Goal: Entertainment & Leisure: Consume media (video, audio)

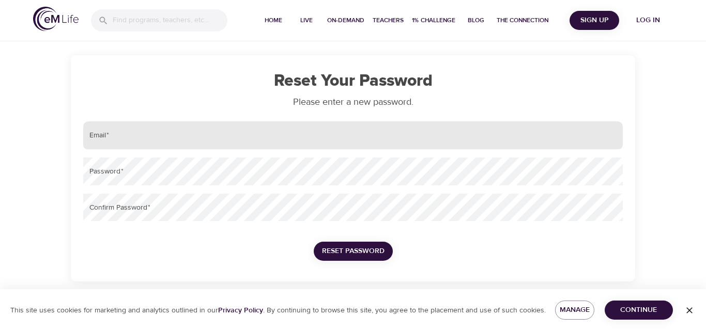
click at [157, 139] on input "email" at bounding box center [352, 135] width 539 height 28
type input "[EMAIL_ADDRESS][DOMAIN_NAME]"
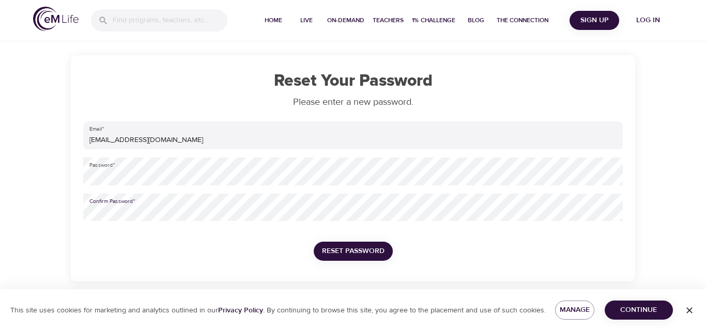
click at [314, 242] on button "Reset Password" at bounding box center [353, 251] width 79 height 19
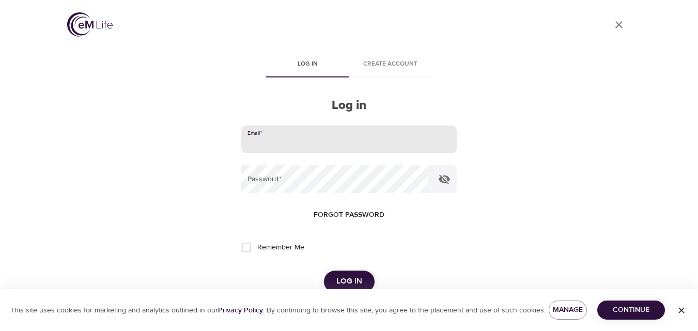
click at [378, 139] on input "email" at bounding box center [348, 140] width 215 height 28
type input "[EMAIL_ADDRESS][DOMAIN_NAME]"
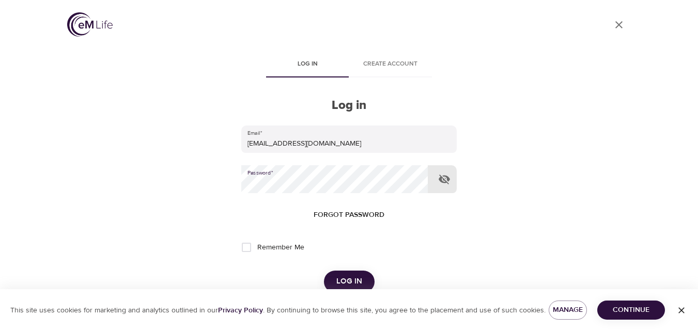
click at [324, 271] on button "Log in" at bounding box center [349, 282] width 51 height 22
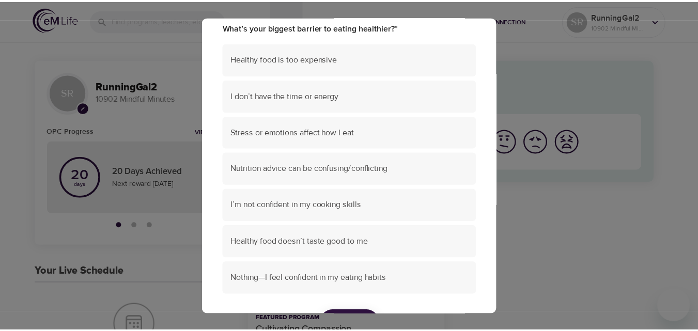
scroll to position [119, 0]
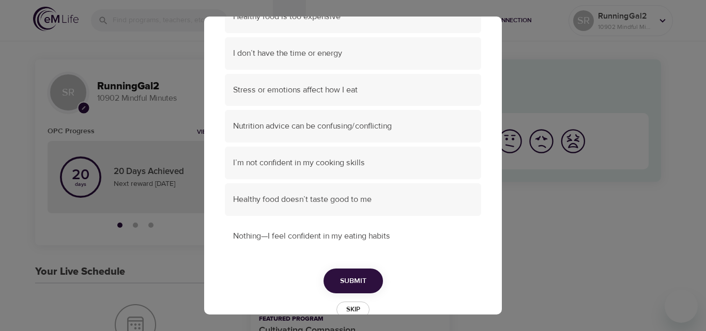
click at [393, 243] on div "Nothing—I feel confident in my eating habits" at bounding box center [353, 236] width 256 height 33
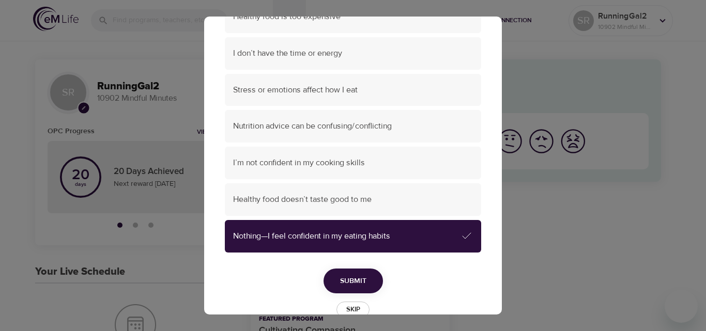
click at [358, 272] on button "Submit" at bounding box center [352, 281] width 59 height 25
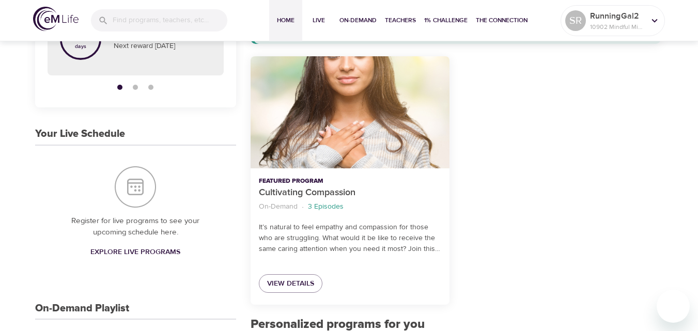
scroll to position [0, 0]
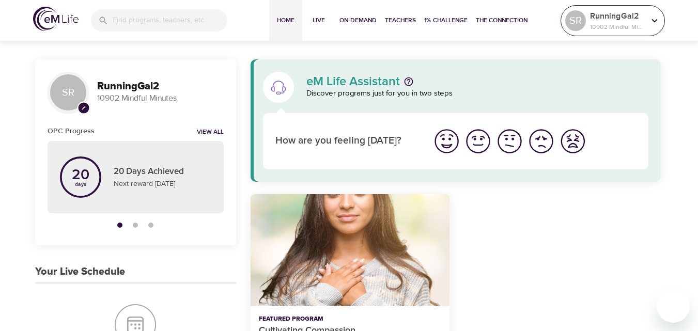
click at [655, 21] on icon at bounding box center [654, 20] width 11 height 11
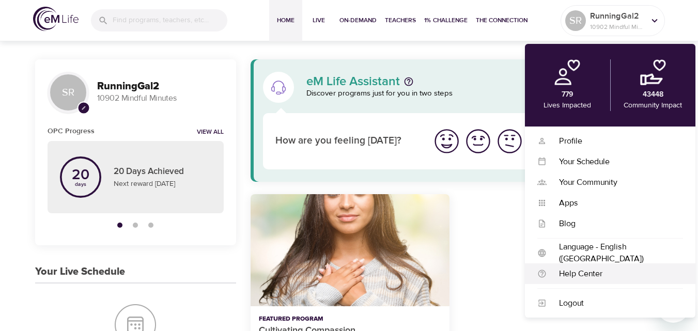
click at [682, 281] on div "Help Center Help Center" at bounding box center [610, 273] width 170 height 21
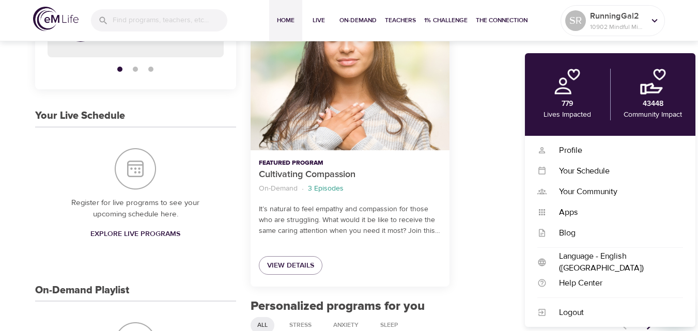
scroll to position [168, 0]
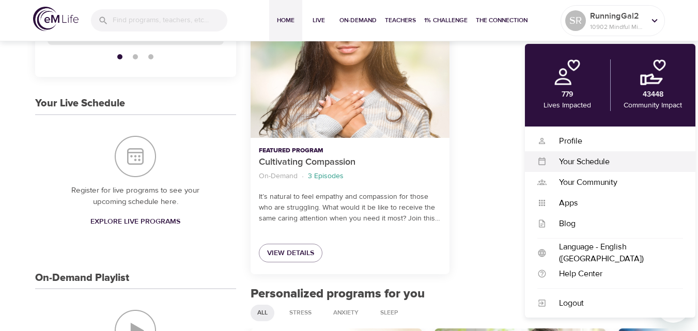
click at [681, 158] on div "Your Schedule" at bounding box center [615, 162] width 136 height 12
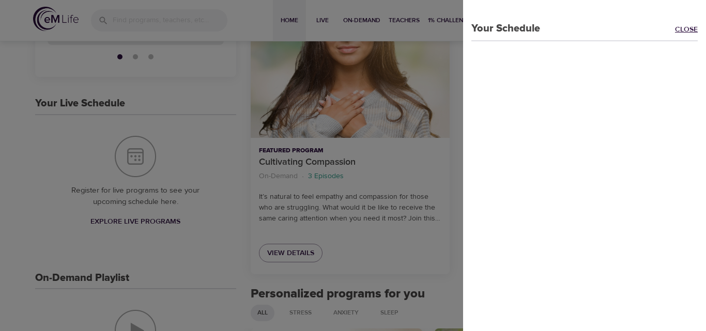
click at [686, 26] on link "Close" at bounding box center [690, 30] width 31 height 12
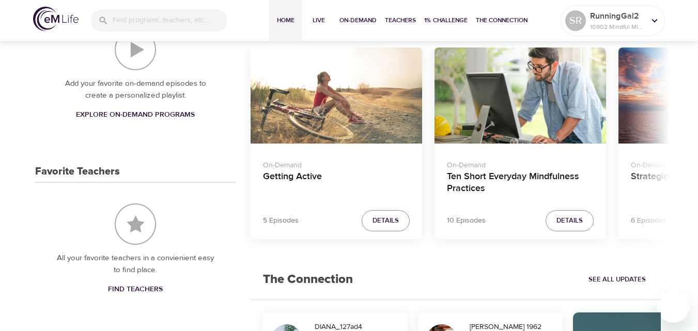
scroll to position [442, 0]
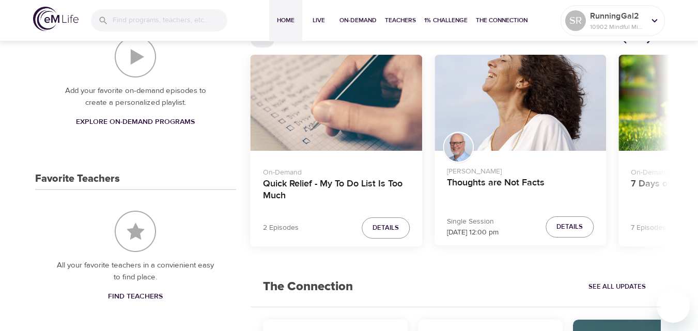
click at [569, 226] on span "Details" at bounding box center [569, 227] width 26 height 12
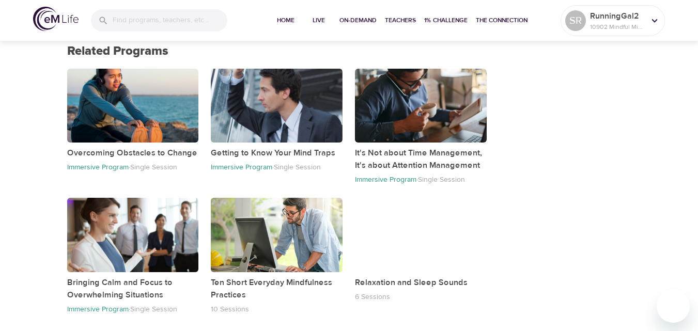
scroll to position [548, 0]
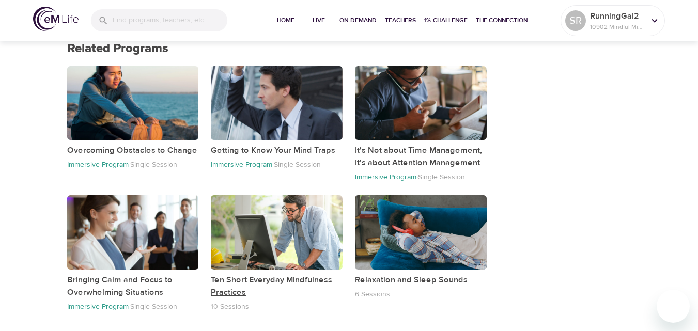
click at [246, 295] on p "Ten Short Everyday Mindfulness Practices" at bounding box center [277, 286] width 132 height 25
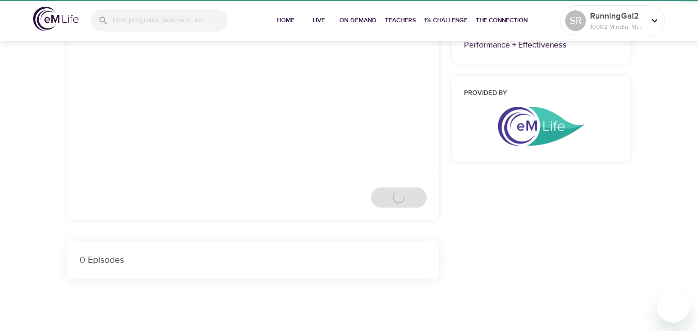
click at [268, 278] on div "0 Episodes" at bounding box center [253, 260] width 372 height 39
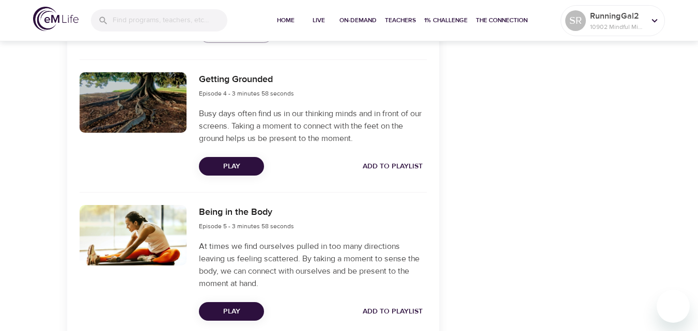
scroll to position [735, 0]
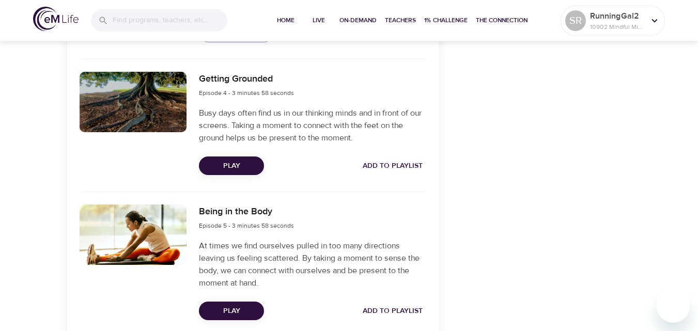
click at [230, 166] on span "Play" at bounding box center [231, 166] width 49 height 13
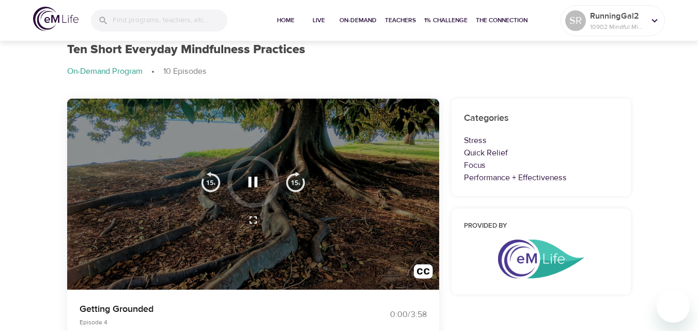
scroll to position [0, 0]
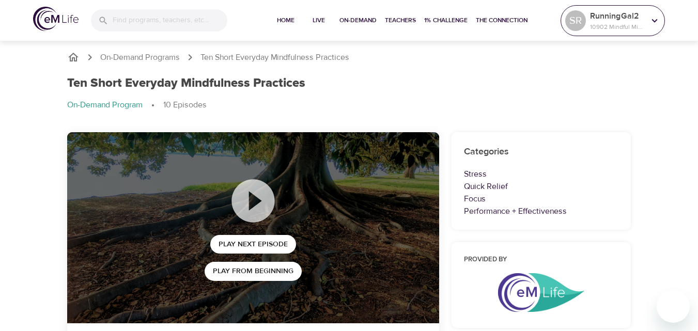
click at [654, 20] on icon at bounding box center [655, 21] width 6 height 4
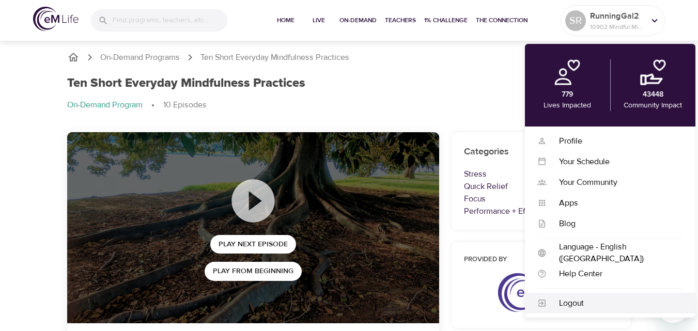
click at [574, 302] on div "Logout" at bounding box center [615, 304] width 136 height 12
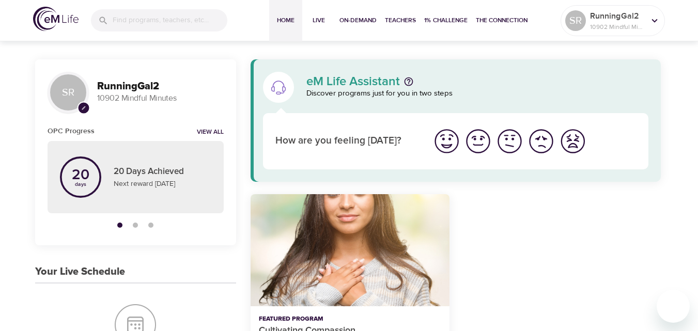
click at [135, 225] on div "button" at bounding box center [135, 225] width 5 height 5
click at [153, 229] on button "button" at bounding box center [150, 224] width 15 height 15
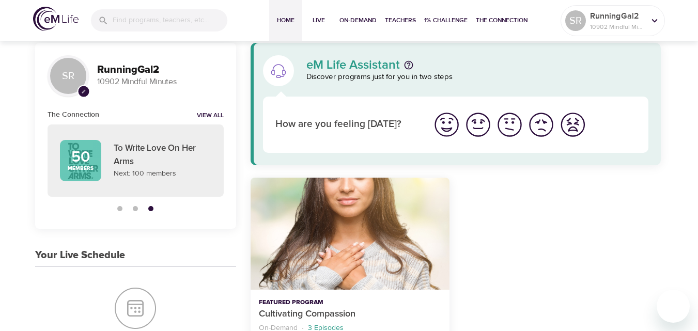
scroll to position [31, 0]
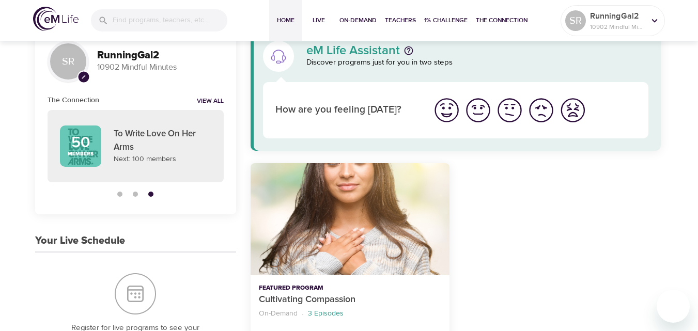
click at [484, 114] on img "I'm feeling good" at bounding box center [478, 110] width 28 height 28
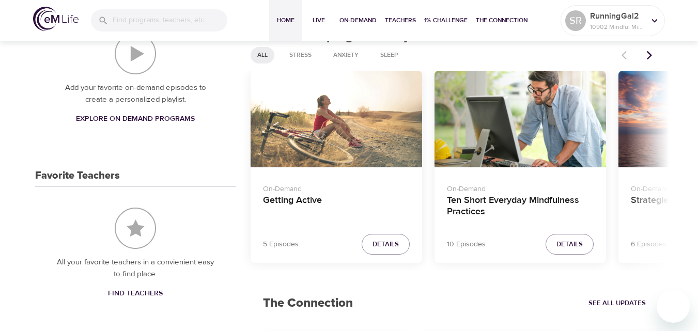
scroll to position [444, 0]
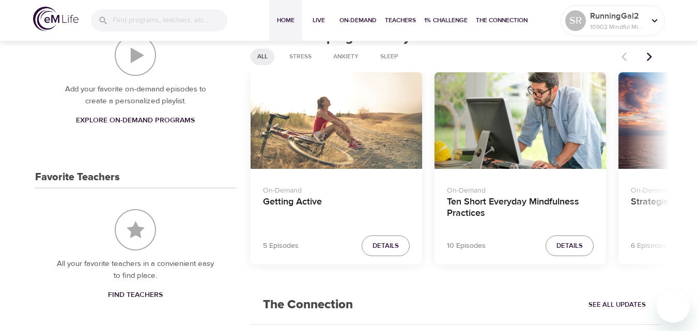
click at [567, 246] on span "Details" at bounding box center [569, 246] width 26 height 12
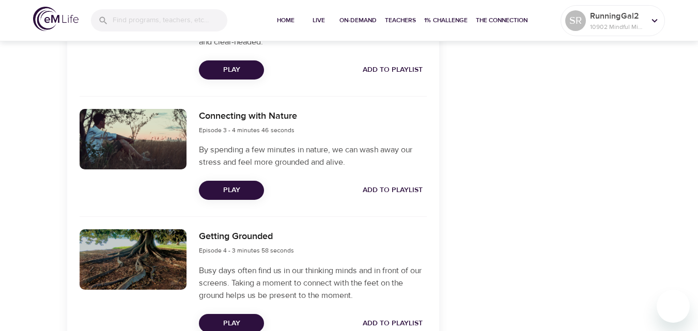
scroll to position [576, 0]
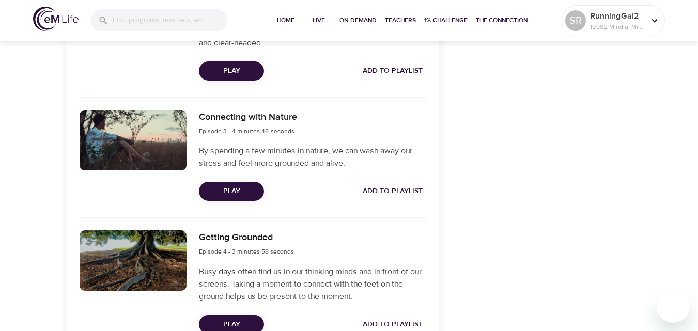
click at [236, 194] on span "Play" at bounding box center [231, 191] width 49 height 13
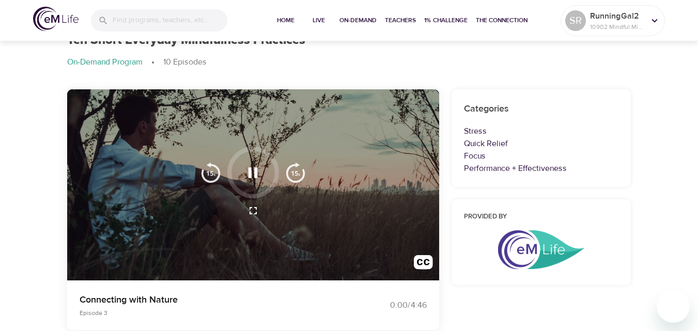
scroll to position [0, 0]
